Goal: Task Accomplishment & Management: Use online tool/utility

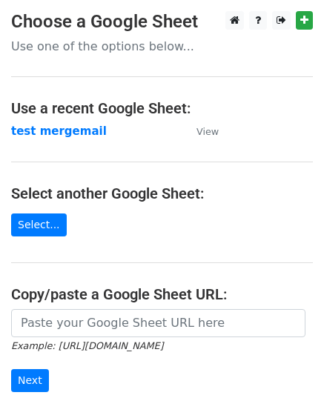
click at [40, 130] on strong "test mergemail" at bounding box center [59, 131] width 96 height 13
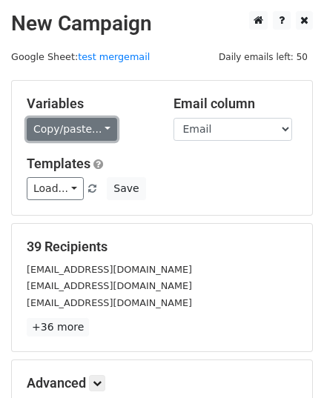
click at [71, 128] on link "Copy/paste..." at bounding box center [72, 129] width 90 height 23
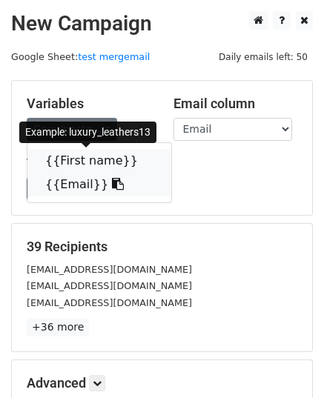
click at [70, 164] on link "{{First name}}" at bounding box center [99, 161] width 144 height 24
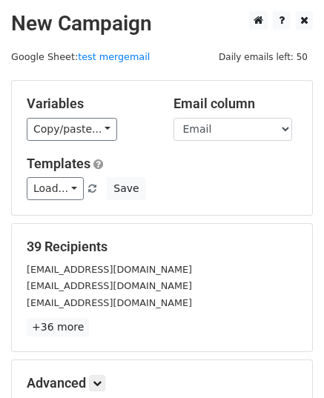
scroll to position [175, 0]
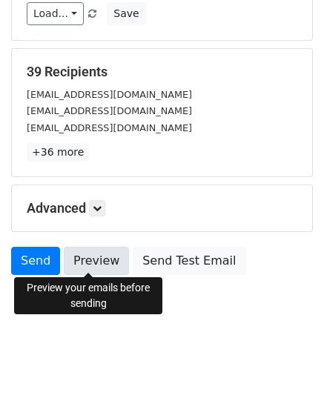
click at [96, 257] on link "Preview" at bounding box center [96, 261] width 65 height 28
